Goal: Task Accomplishment & Management: Complete application form

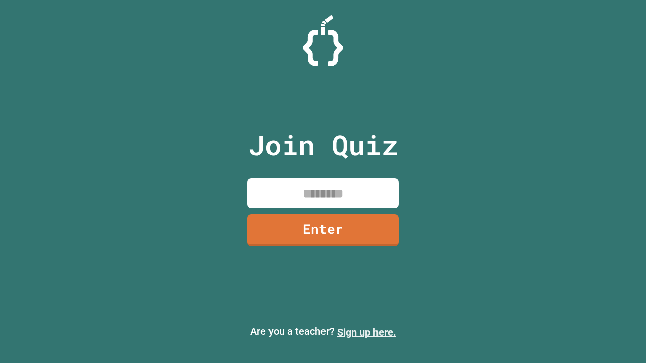
click at [366, 333] on link "Sign up here." at bounding box center [366, 333] width 59 height 12
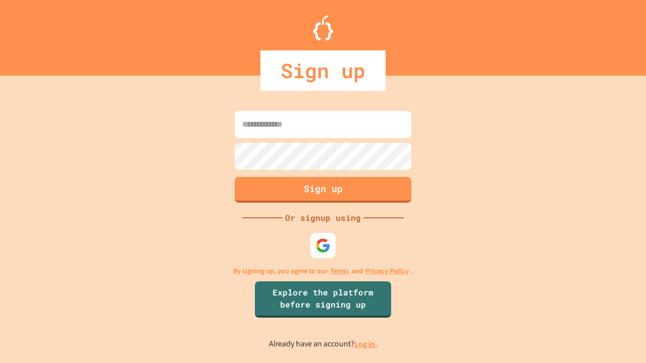
click at [366, 344] on link "Log in." at bounding box center [365, 344] width 23 height 11
